Goal: Find specific page/section: Locate a particular part of the current website

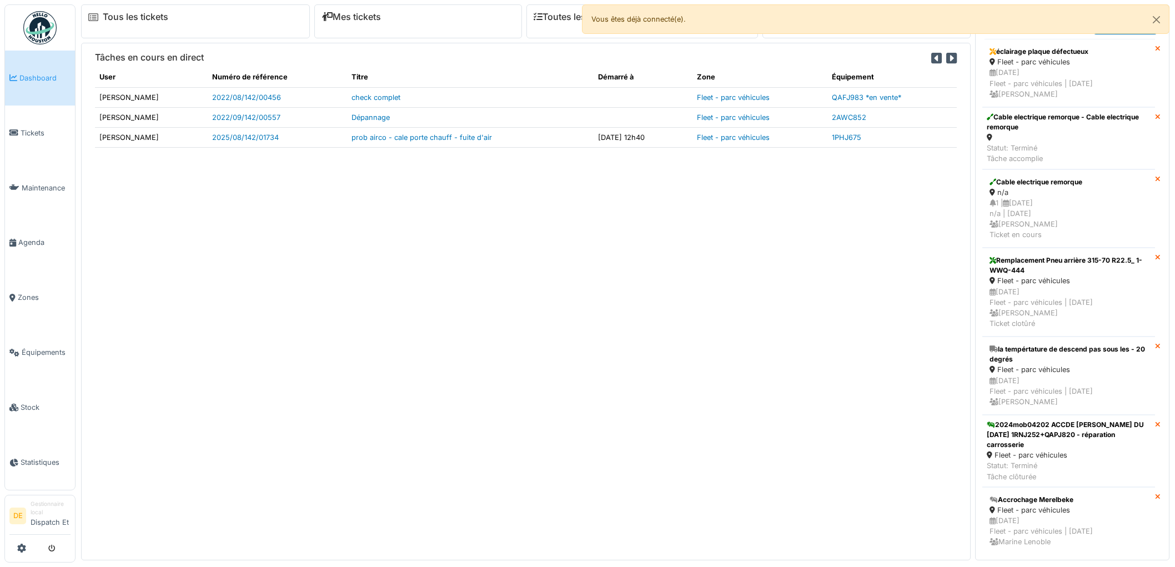
click at [30, 139] on link "Tickets" at bounding box center [40, 133] width 70 height 55
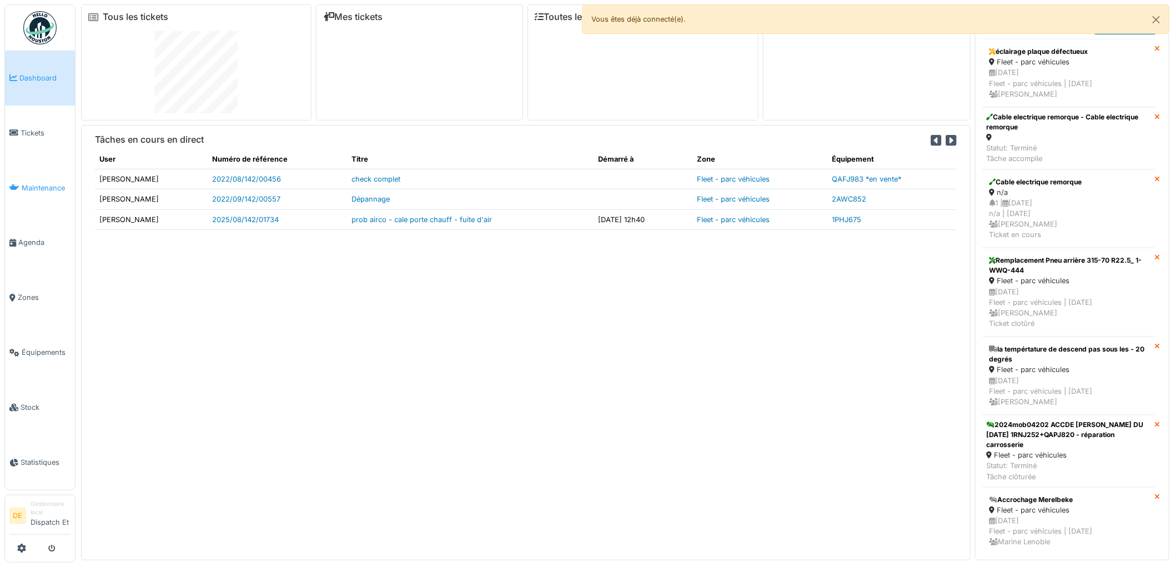
click at [44, 188] on span "Maintenance" at bounding box center [46, 188] width 49 height 11
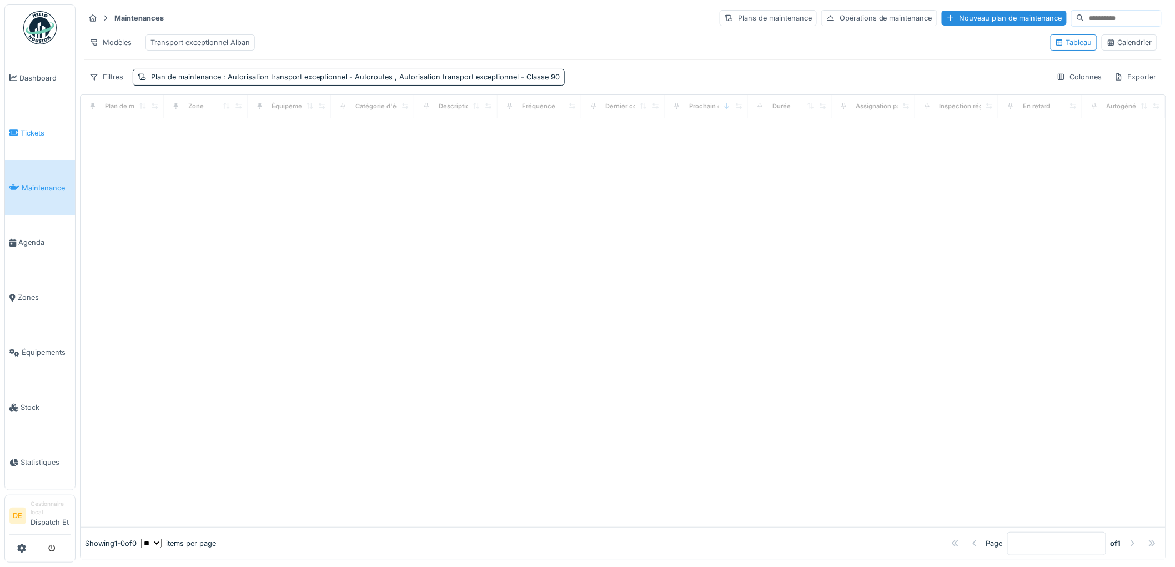
click at [38, 132] on span "Tickets" at bounding box center [46, 133] width 50 height 11
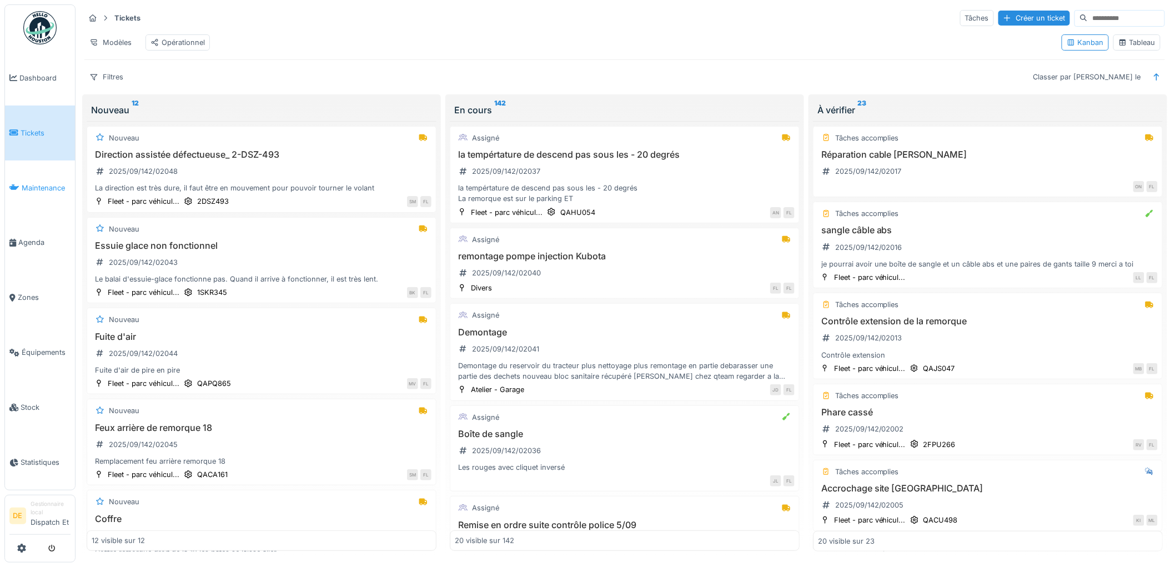
click at [34, 186] on span "Maintenance" at bounding box center [46, 188] width 49 height 11
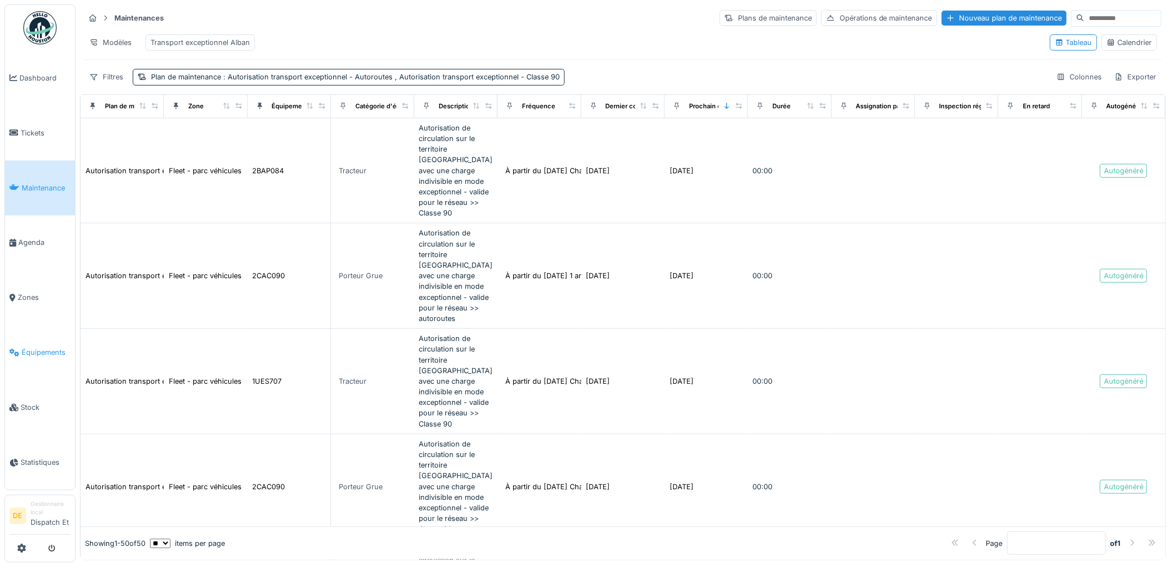
click at [36, 360] on link "Équipements" at bounding box center [40, 352] width 70 height 55
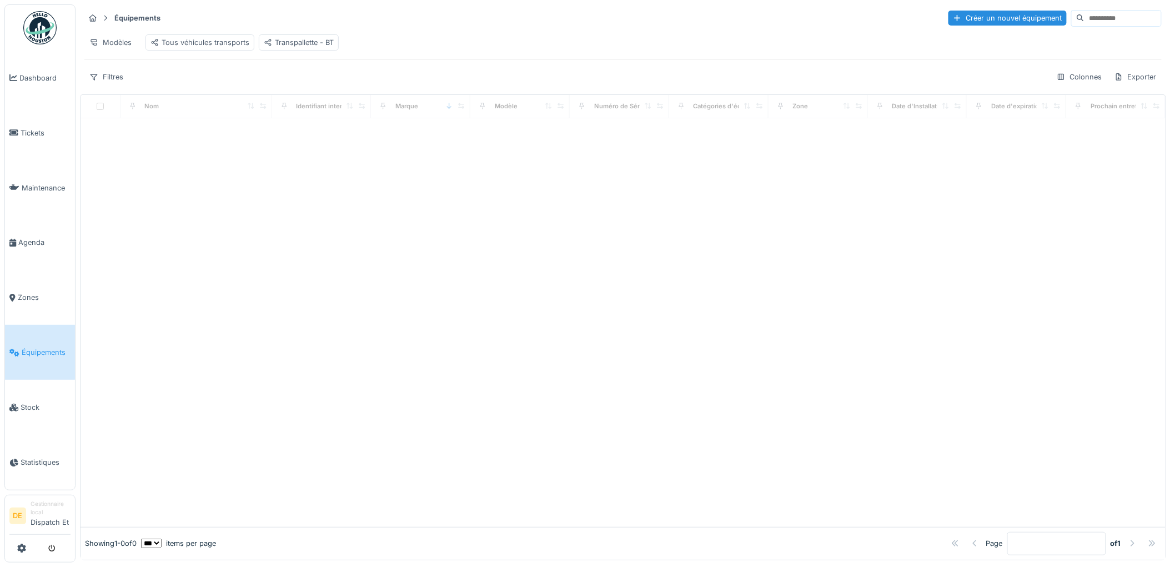
click at [1085, 12] on input at bounding box center [1123, 19] width 77 height 16
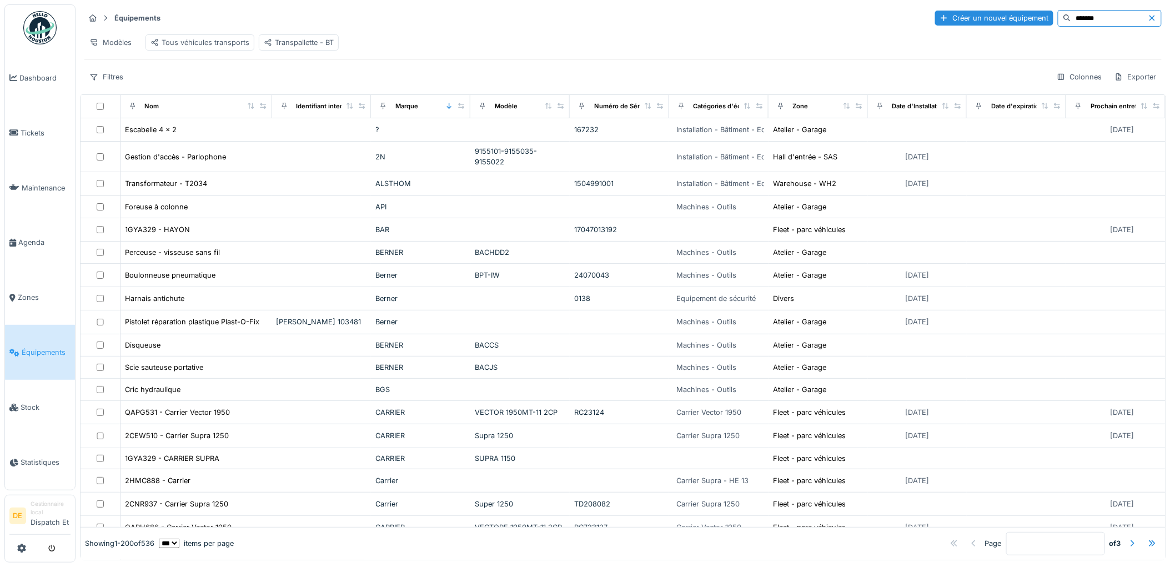
drag, startPoint x: 1075, startPoint y: 11, endPoint x: 1032, endPoint y: 19, distance: 43.5
click at [1072, 19] on input "*******" at bounding box center [1110, 19] width 77 height 16
type input "*"
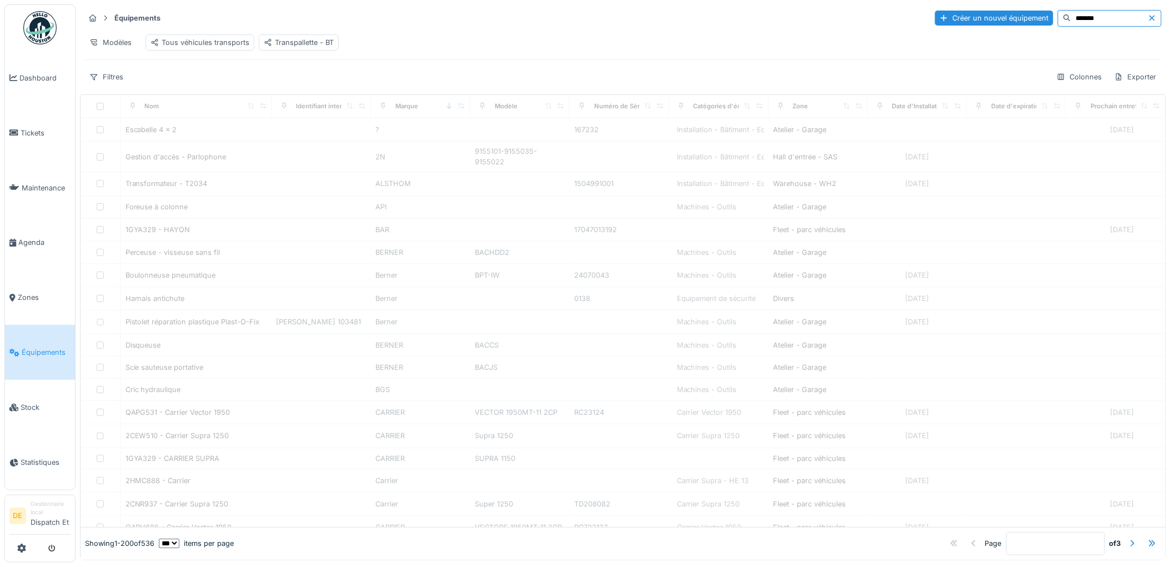
type input "*******"
click at [24, 351] on span "Équipements" at bounding box center [46, 352] width 49 height 11
click at [43, 129] on span "Tickets" at bounding box center [46, 133] width 50 height 11
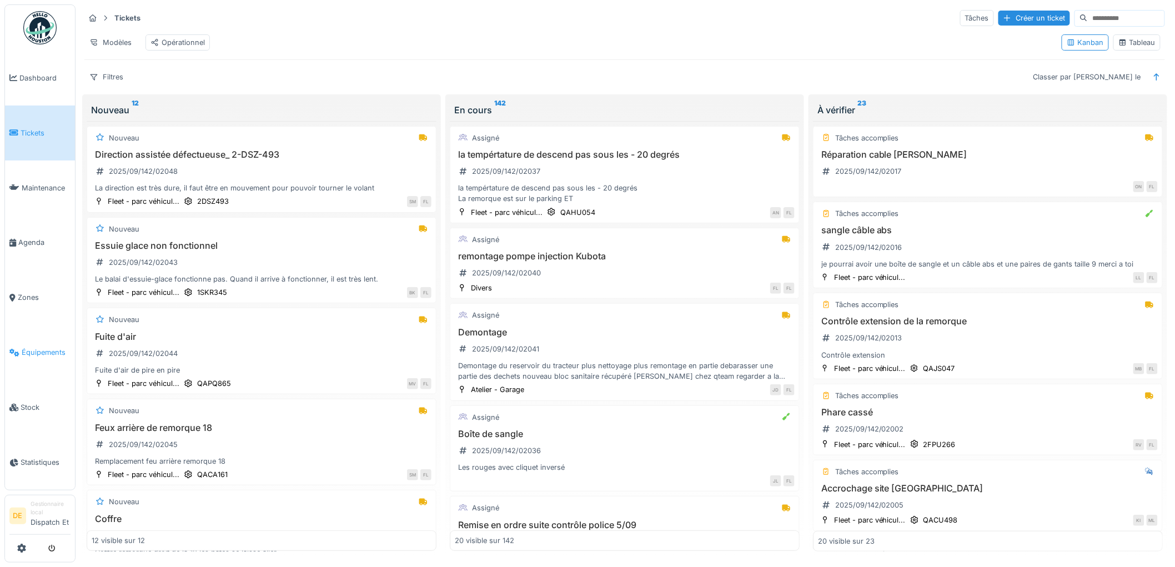
click at [33, 348] on span "Équipements" at bounding box center [46, 352] width 49 height 11
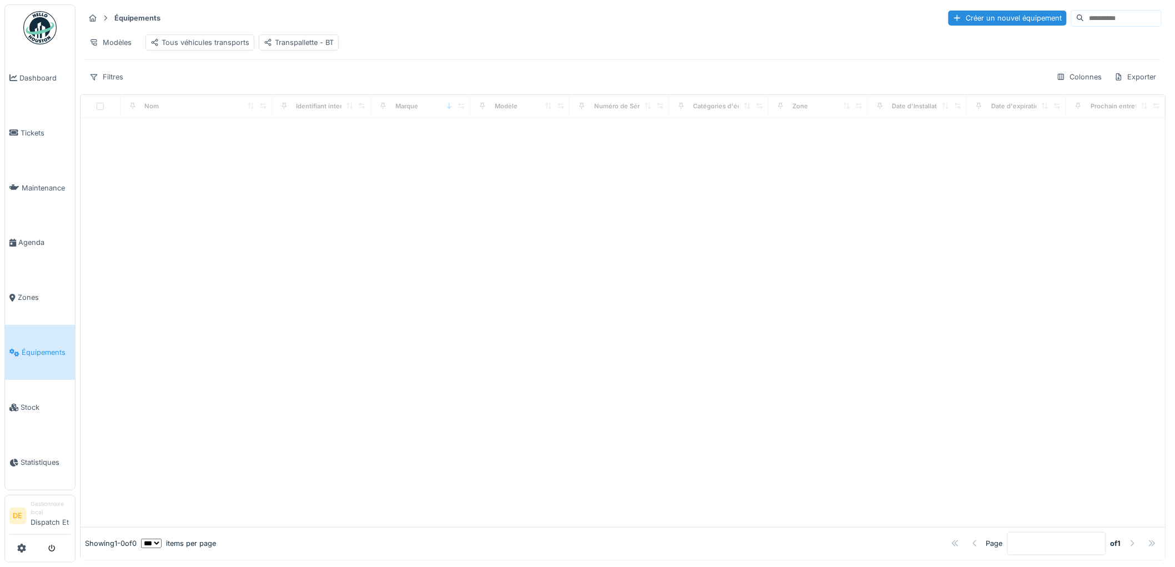
click at [126, 18] on strong "Équipements" at bounding box center [137, 18] width 55 height 11
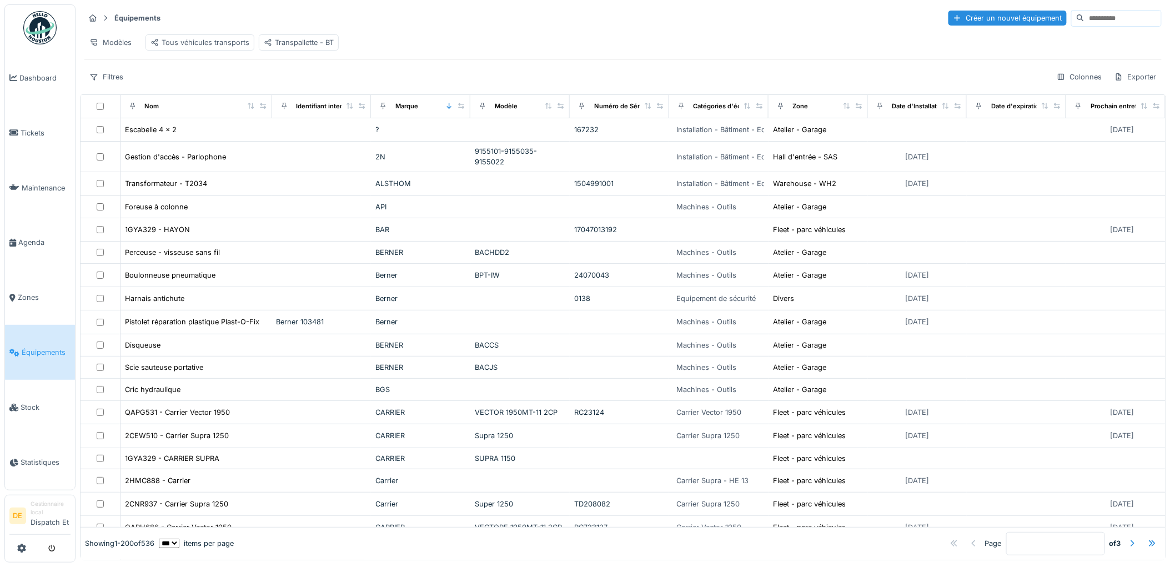
click at [107, 17] on icon at bounding box center [105, 17] width 9 height 7
click at [176, 44] on div "Tous véhicules transports" at bounding box center [200, 42] width 99 height 11
click at [111, 39] on div "Modèles" at bounding box center [110, 42] width 52 height 16
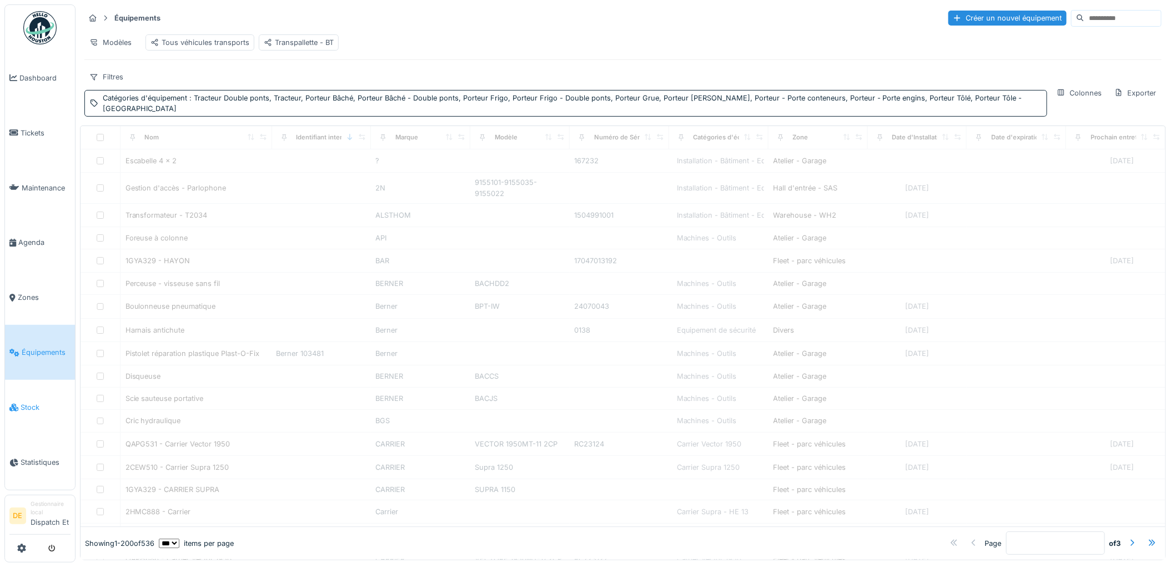
scroll to position [7, 0]
click at [25, 297] on span "Zones" at bounding box center [44, 297] width 53 height 11
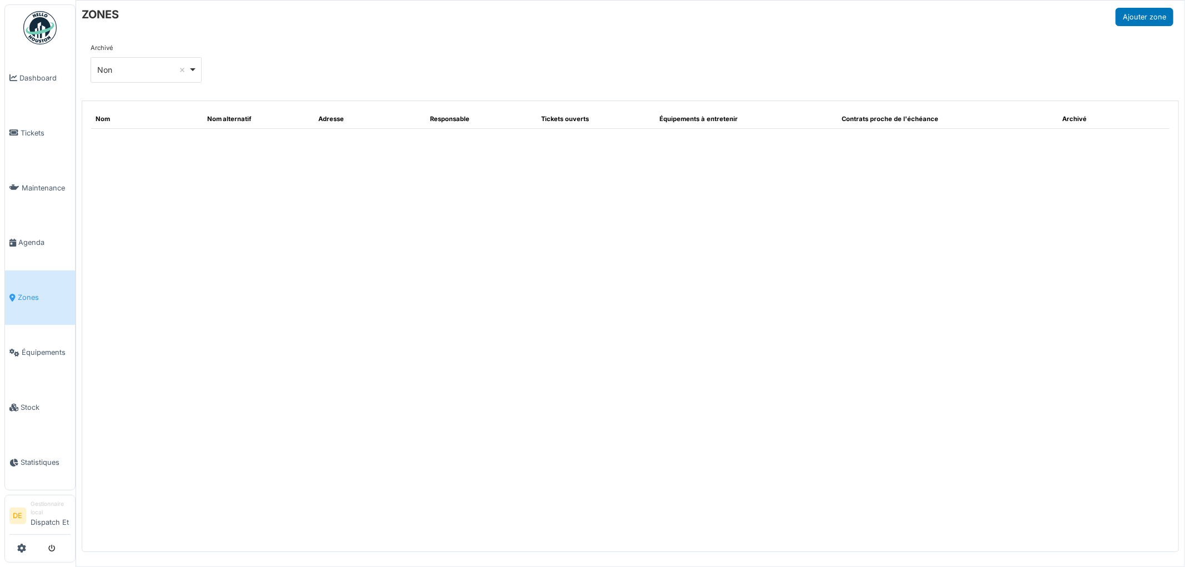
select select "**"
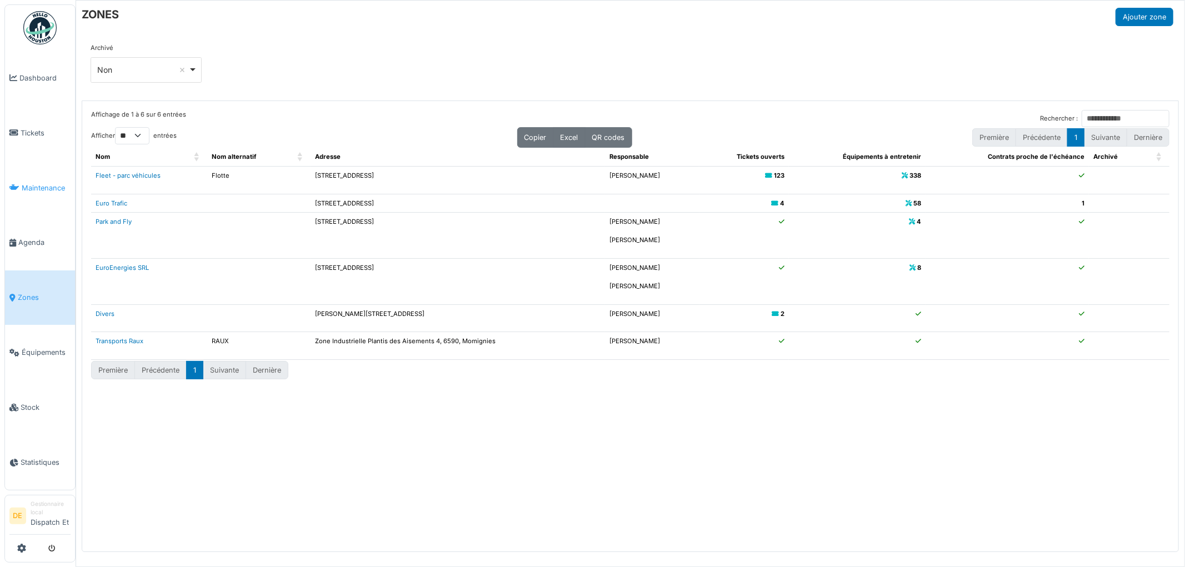
click at [36, 188] on span "Maintenance" at bounding box center [46, 188] width 49 height 11
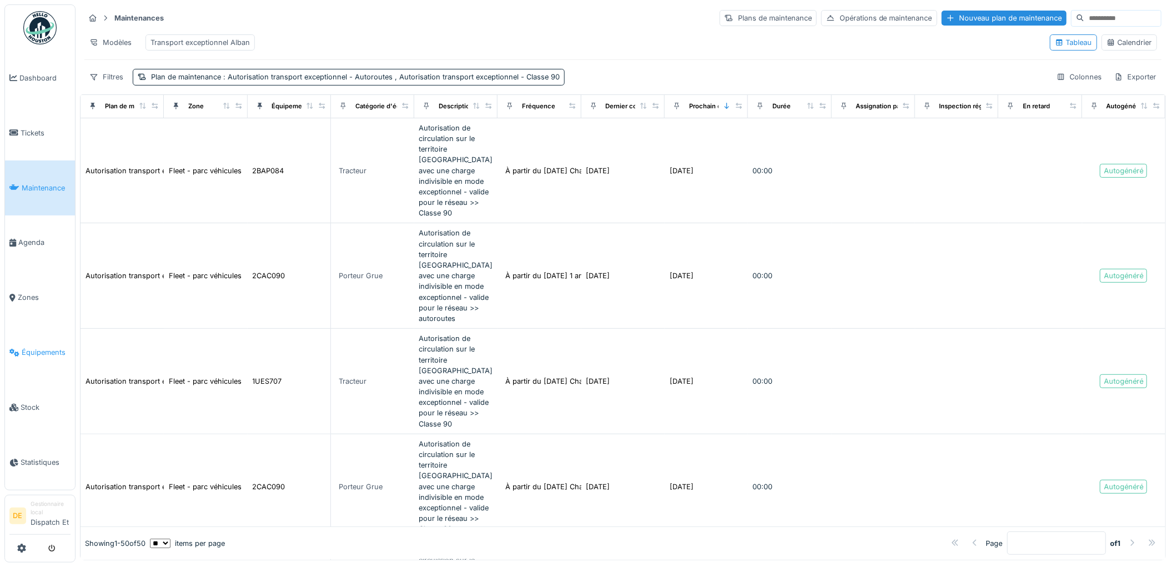
click at [22, 352] on span "Équipements" at bounding box center [46, 352] width 49 height 11
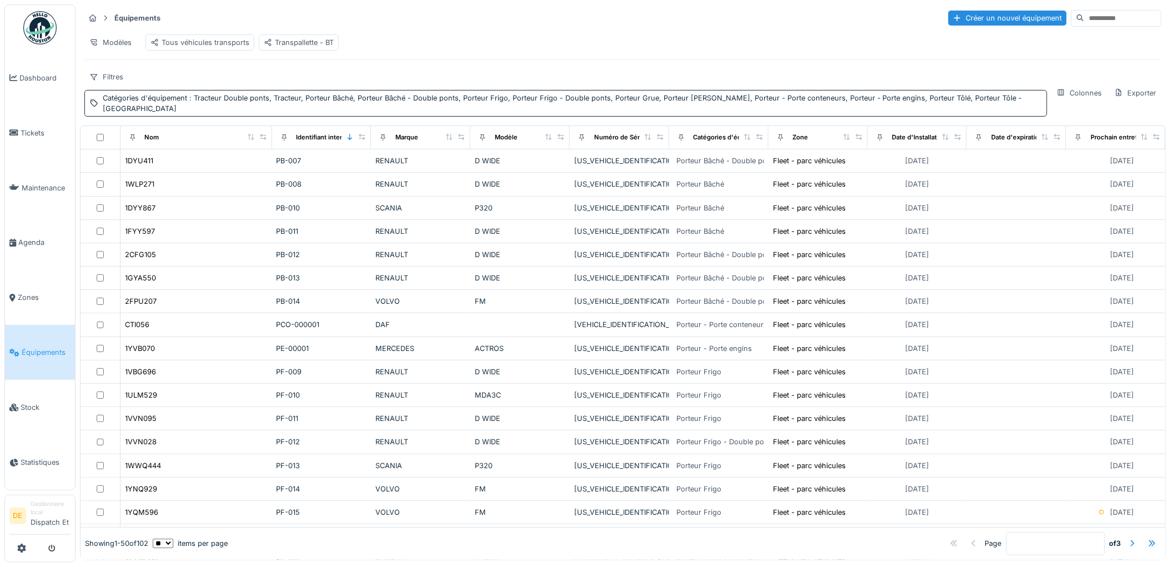
click at [1085, 18] on input at bounding box center [1123, 19] width 77 height 16
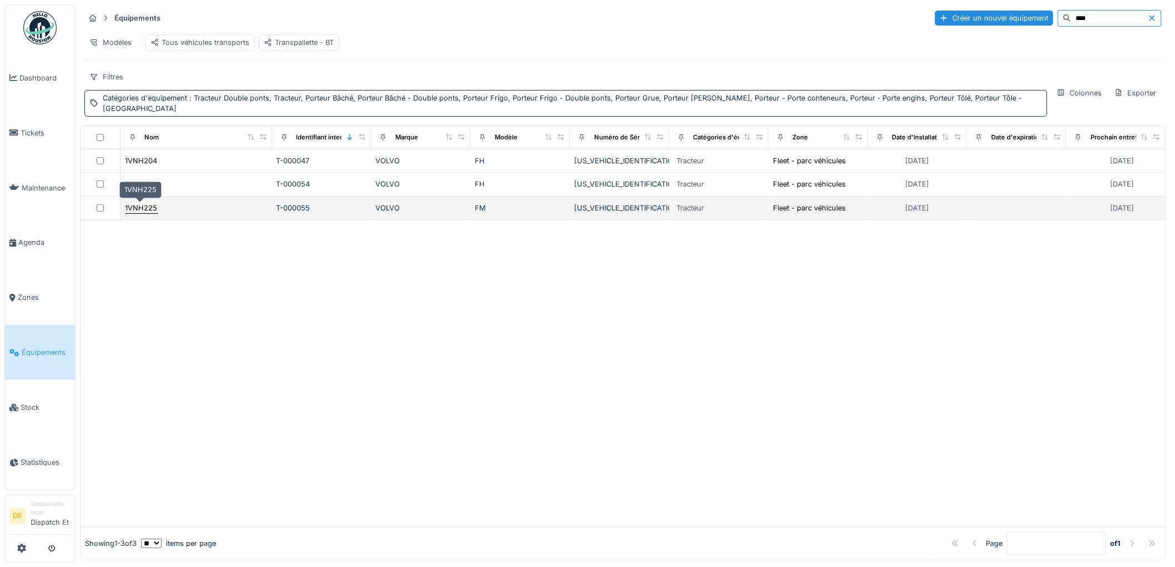
type input "****"
click at [145, 207] on div "1VNH225" at bounding box center [142, 208] width 32 height 11
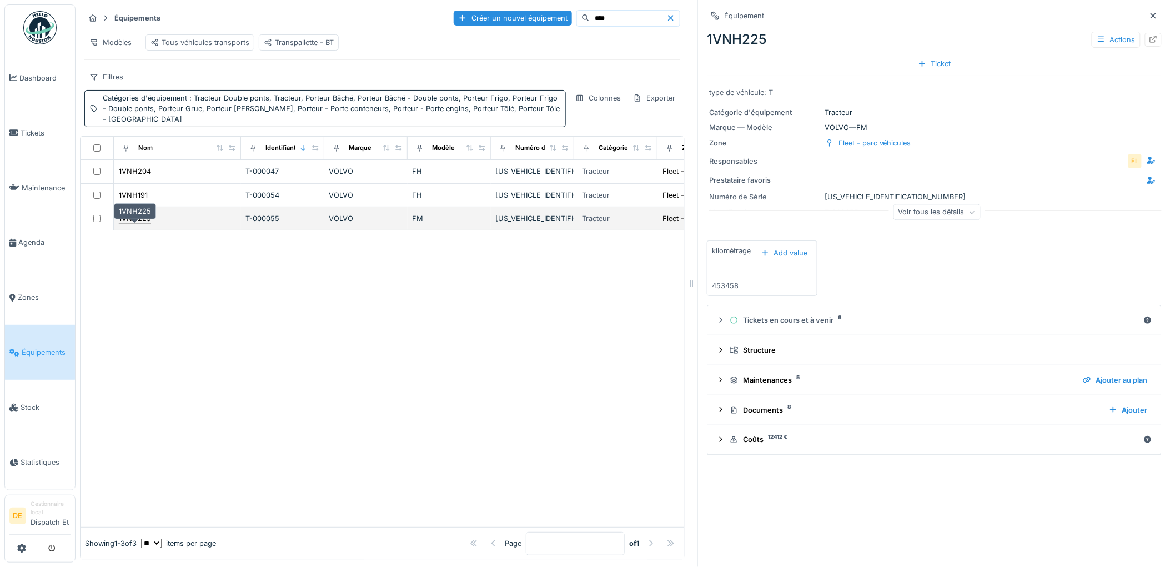
click at [142, 224] on div "1VNH225" at bounding box center [135, 218] width 32 height 11
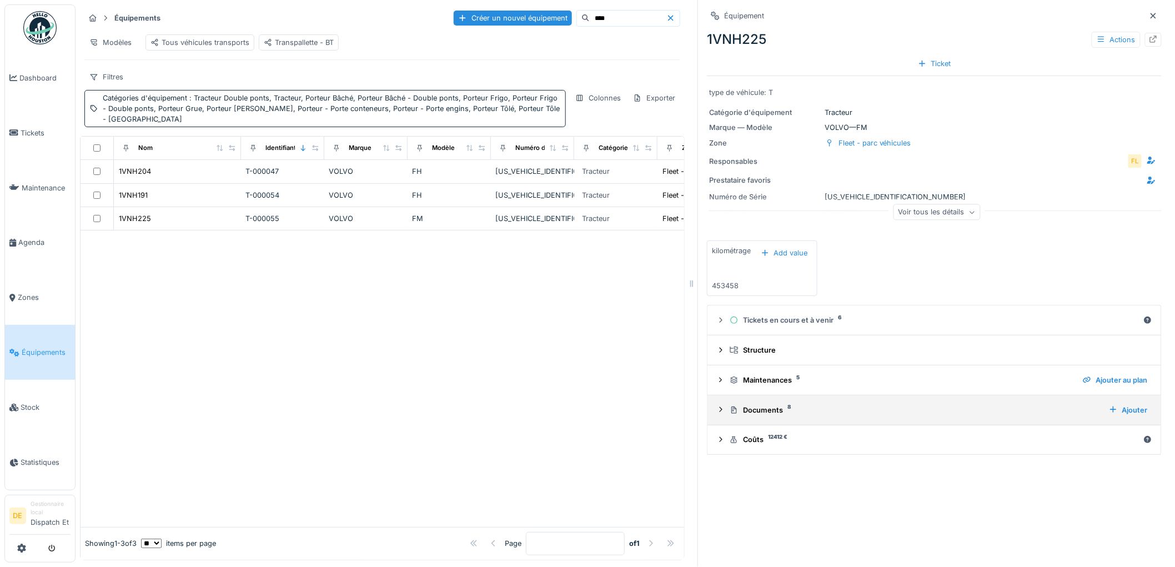
click at [775, 413] on div "Documents 8" at bounding box center [915, 410] width 371 height 11
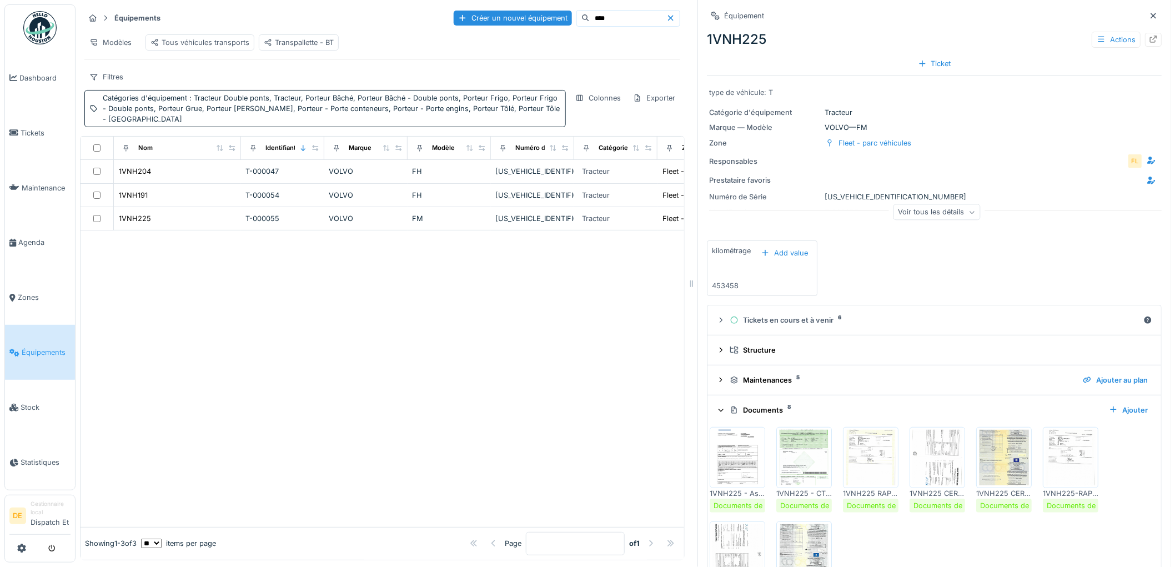
click at [729, 491] on div "1VNH225 - Ass 2025.pdf" at bounding box center [738, 493] width 56 height 11
click at [742, 463] on img at bounding box center [738, 458] width 50 height 56
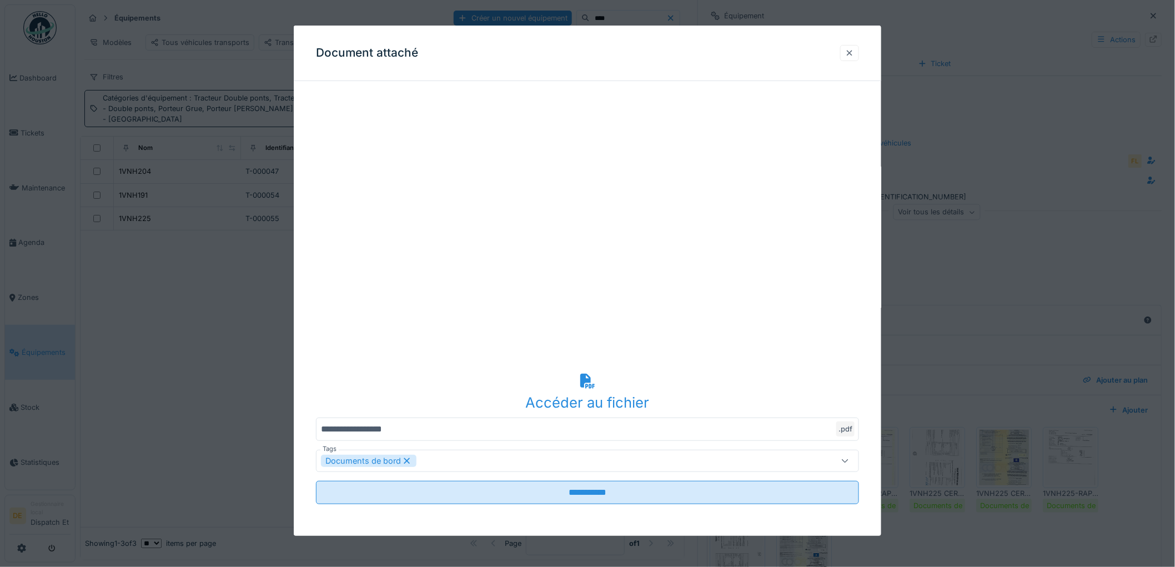
click at [854, 48] on div at bounding box center [849, 53] width 9 height 11
